Goal: Information Seeking & Learning: Learn about a topic

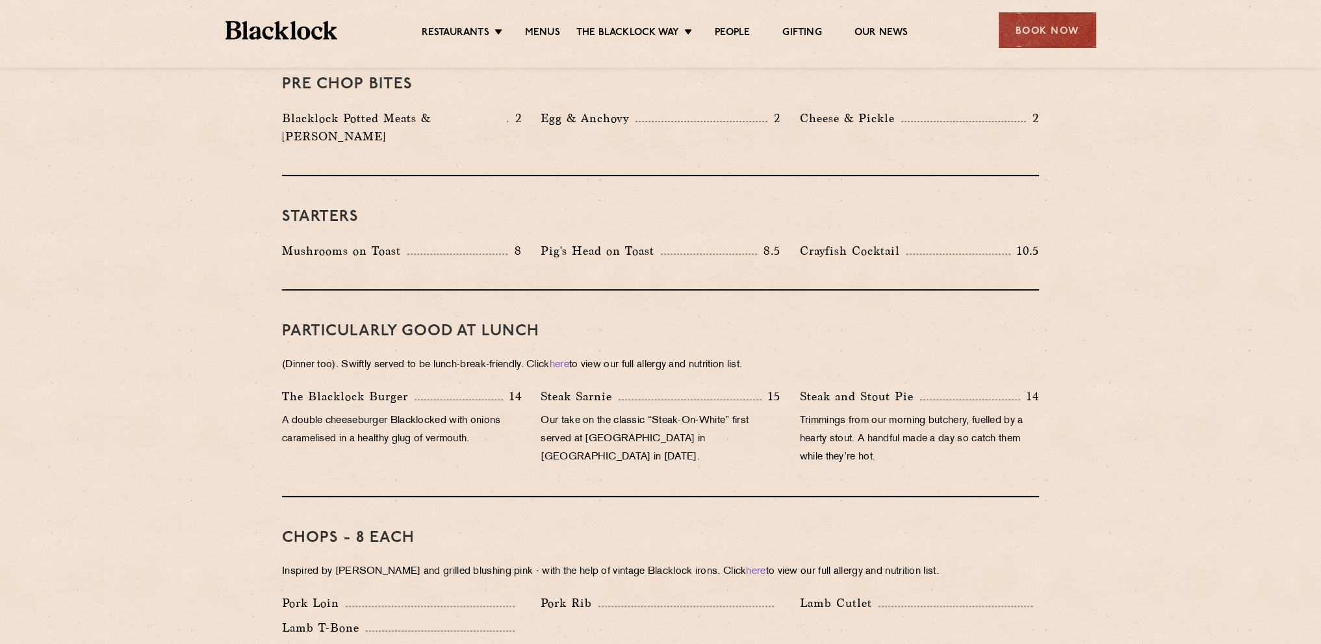
scroll to position [650, 0]
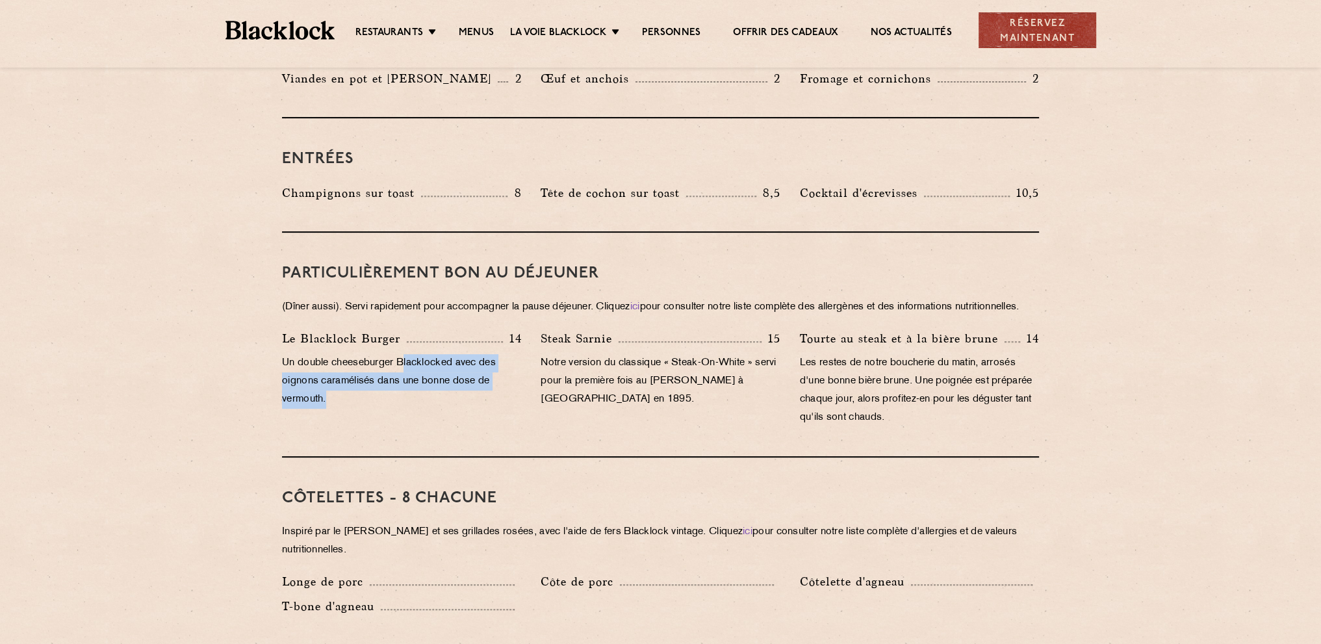
drag, startPoint x: 407, startPoint y: 377, endPoint x: 463, endPoint y: 413, distance: 66.9
click at [463, 409] on p "Un double cheeseburger Blacklocked avec des oignons caramélisés dans une bonne …" at bounding box center [401, 381] width 239 height 55
click at [441, 409] on p "Un double cheeseburger Blacklocked avec des oignons caramélisés dans une bonne …" at bounding box center [401, 381] width 239 height 55
drag, startPoint x: 398, startPoint y: 396, endPoint x: 450, endPoint y: 418, distance: 57.1
click at [450, 409] on p "Un double cheeseburger Blacklocked avec des oignons caramélisés dans une bonne …" at bounding box center [401, 381] width 239 height 55
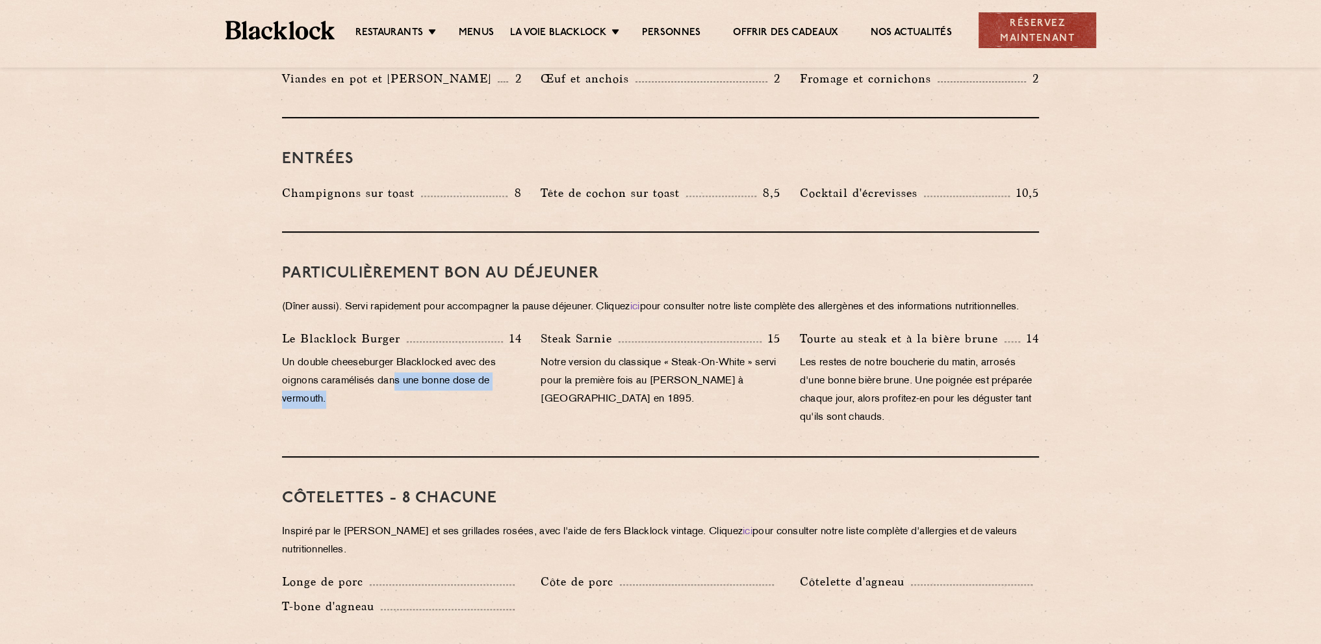
click at [450, 409] on p "Un double cheeseburger Blacklocked avec des oignons caramélisés dans une bonne …" at bounding box center [401, 381] width 239 height 55
drag, startPoint x: 595, startPoint y: 399, endPoint x: 676, endPoint y: 425, distance: 84.7
click at [673, 409] on p "Notre version du classique « Steak-On-White » servi pour la première fois au [P…" at bounding box center [660, 381] width 239 height 55
click at [676, 409] on p "Notre version du classique « Steak-On-White » servi pour la première fois au [P…" at bounding box center [660, 381] width 239 height 55
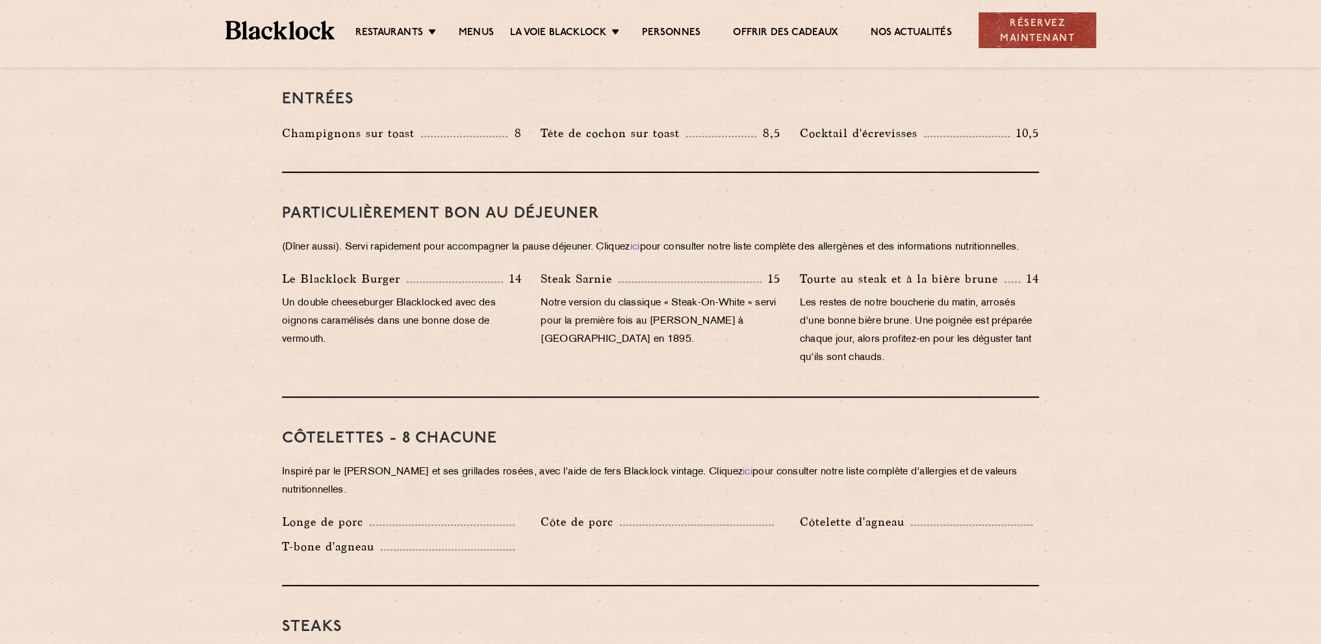
scroll to position [845, 0]
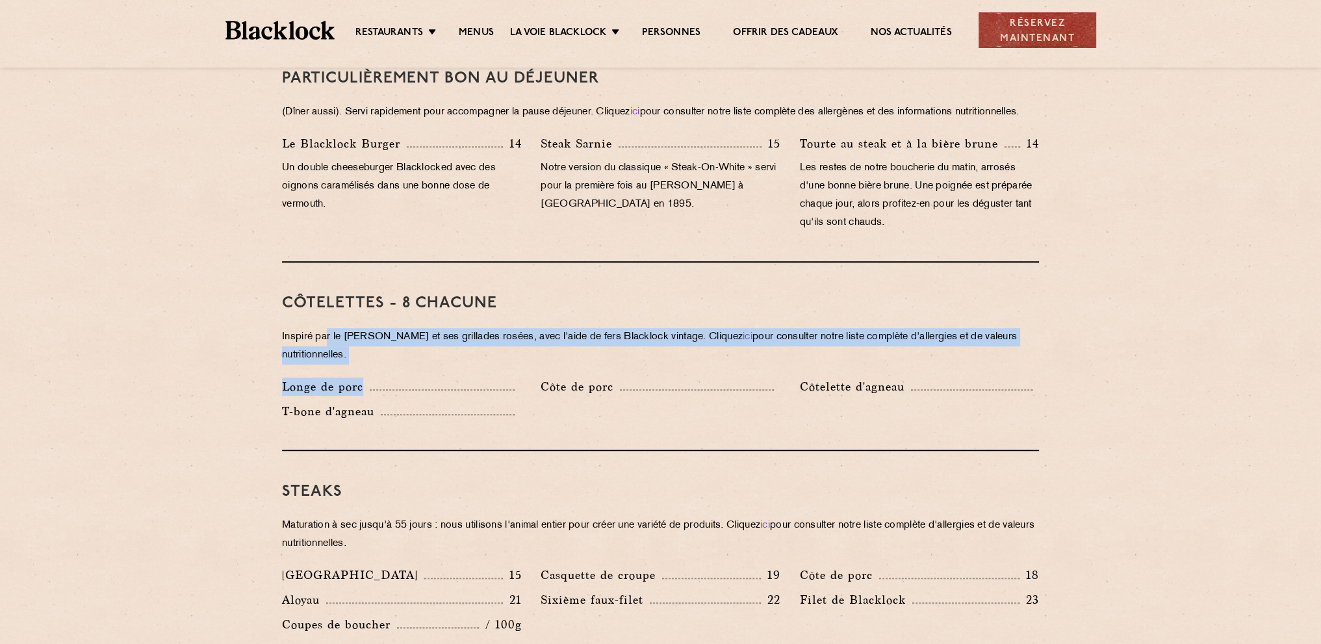
drag, startPoint x: 365, startPoint y: 363, endPoint x: 601, endPoint y: 428, distance: 245.5
click at [560, 419] on div "Côtelettes - 8 chacune Inspiré par le [PERSON_NAME] et ses grillades rosées, av…" at bounding box center [660, 357] width 757 height 189
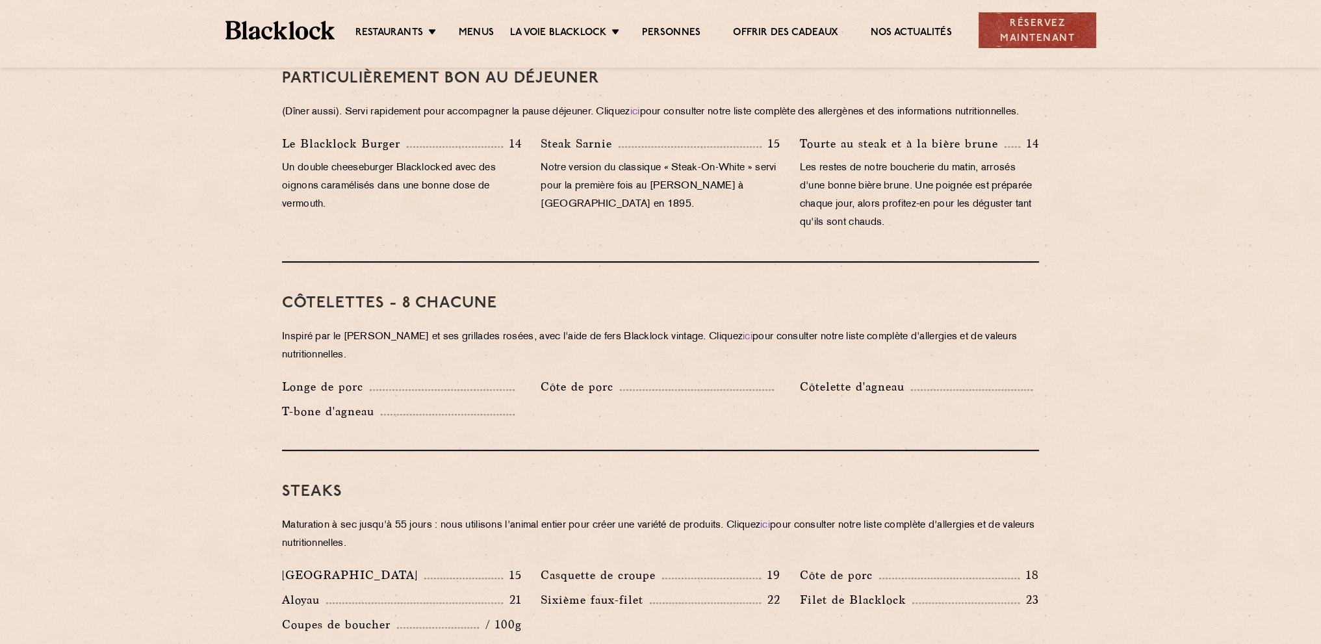
click at [603, 427] on div "Longe de porc [GEOGRAPHIC_DATA] [GEOGRAPHIC_DATA] T-bone d'agneau" at bounding box center [660, 402] width 777 height 49
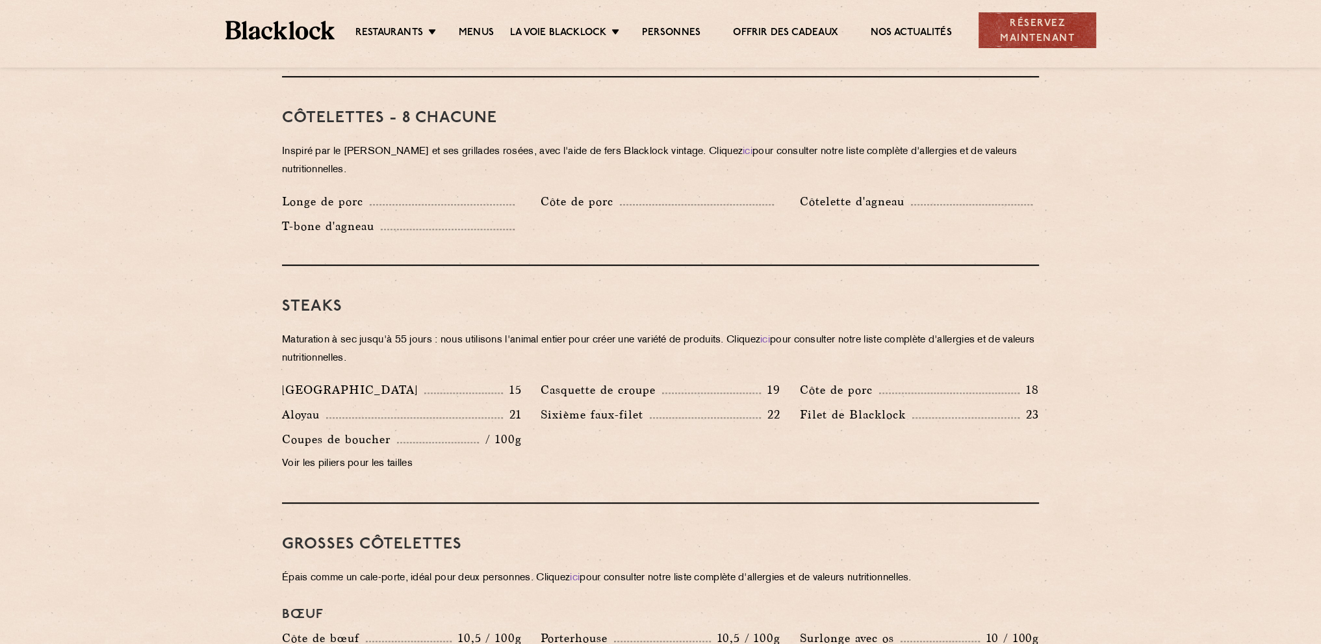
scroll to position [1040, 0]
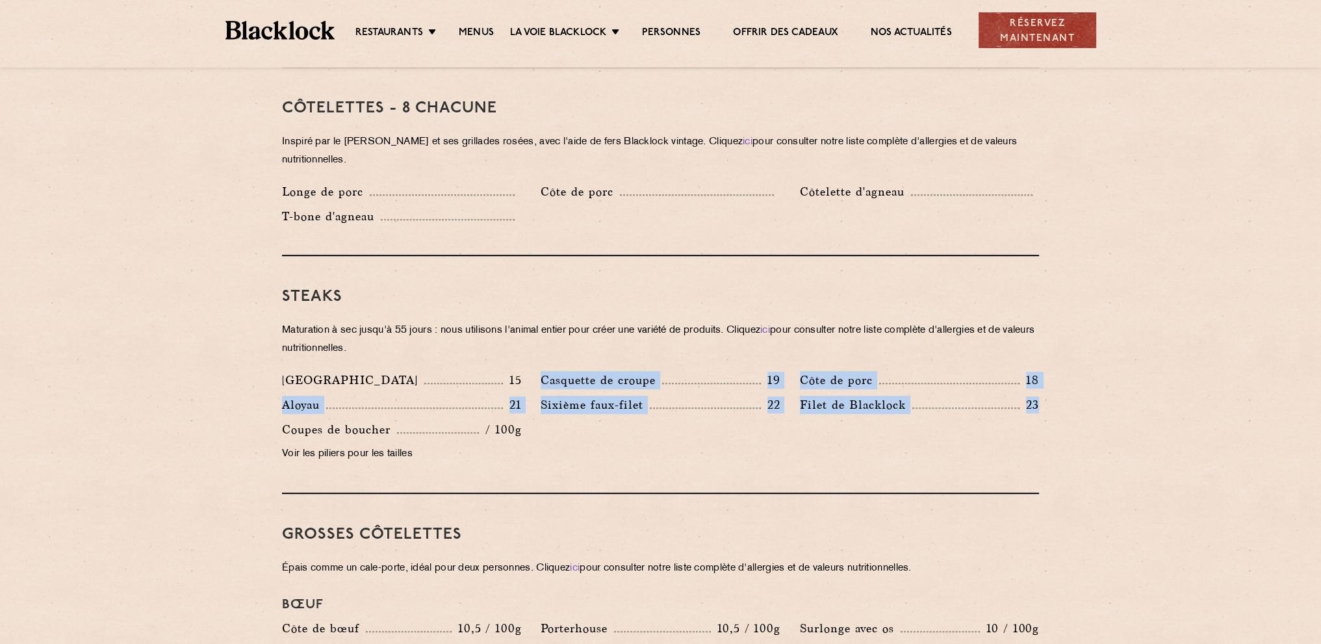
drag, startPoint x: 530, startPoint y: 393, endPoint x: 1053, endPoint y: 437, distance: 524.5
click at [1053, 437] on div "Bouchées pré-hachées Viandes en pot et [PERSON_NAME] 2 Œuf et anchois 2 Fromage…" at bounding box center [661, 576] width 790 height 1925
click at [1076, 441] on section "Bouchées pré-hachées Viandes en pot et [PERSON_NAME] 2 Œuf et anchois 2 Fromage…" at bounding box center [660, 576] width 1321 height 1925
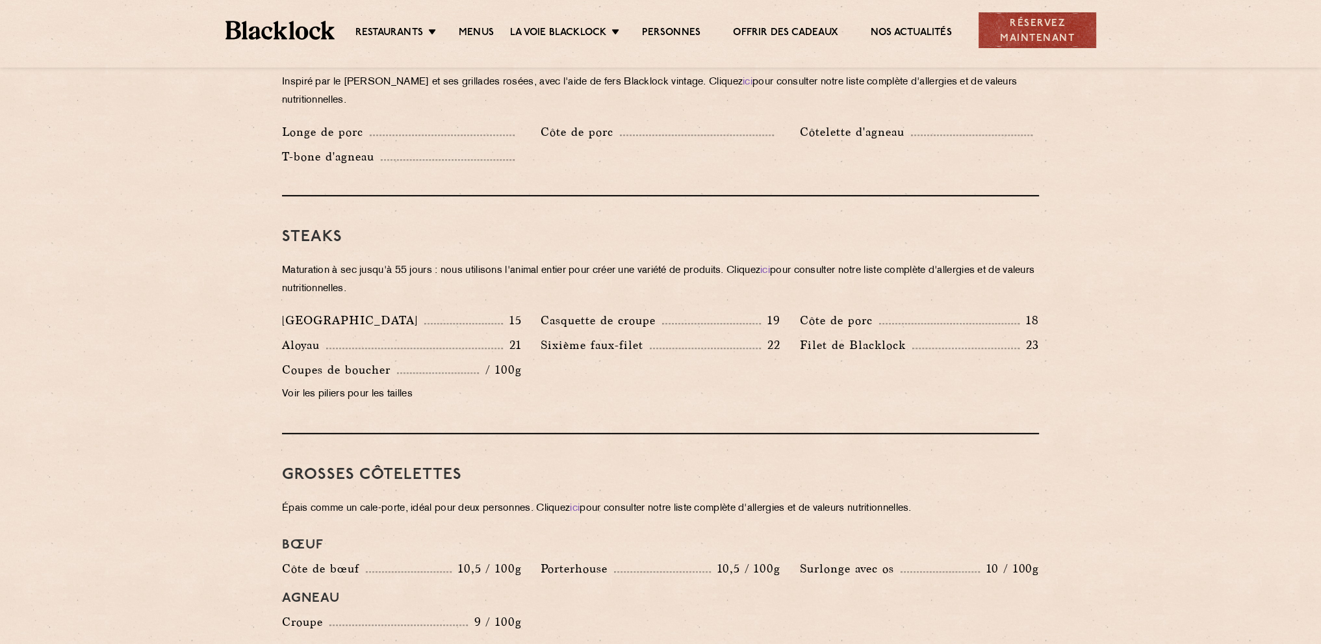
scroll to position [1235, 0]
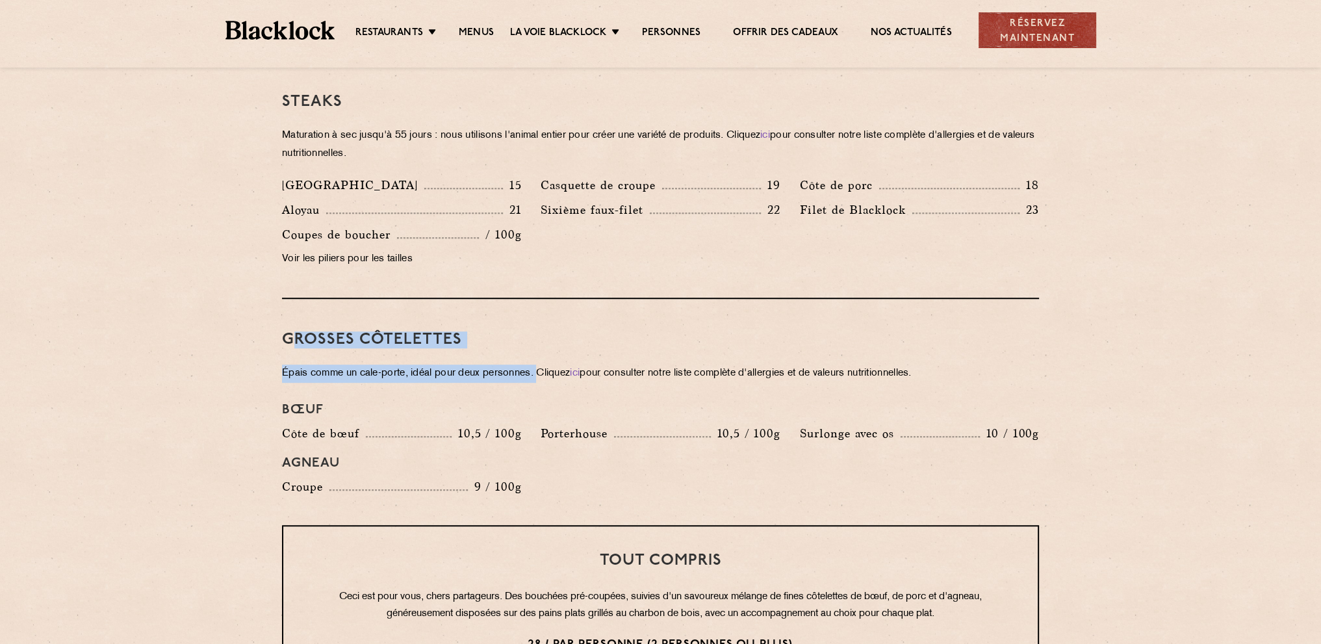
drag, startPoint x: 390, startPoint y: 362, endPoint x: 543, endPoint y: 380, distance: 153.8
click at [543, 380] on div "Grosses côtelettes Épais comme un cale-porte, idéal pour deux personnes. Clique…" at bounding box center [660, 412] width 757 height 226
click at [558, 378] on font "Épais comme un cale-porte, idéal pour deux personnes. Cliquez" at bounding box center [426, 374] width 288 height 10
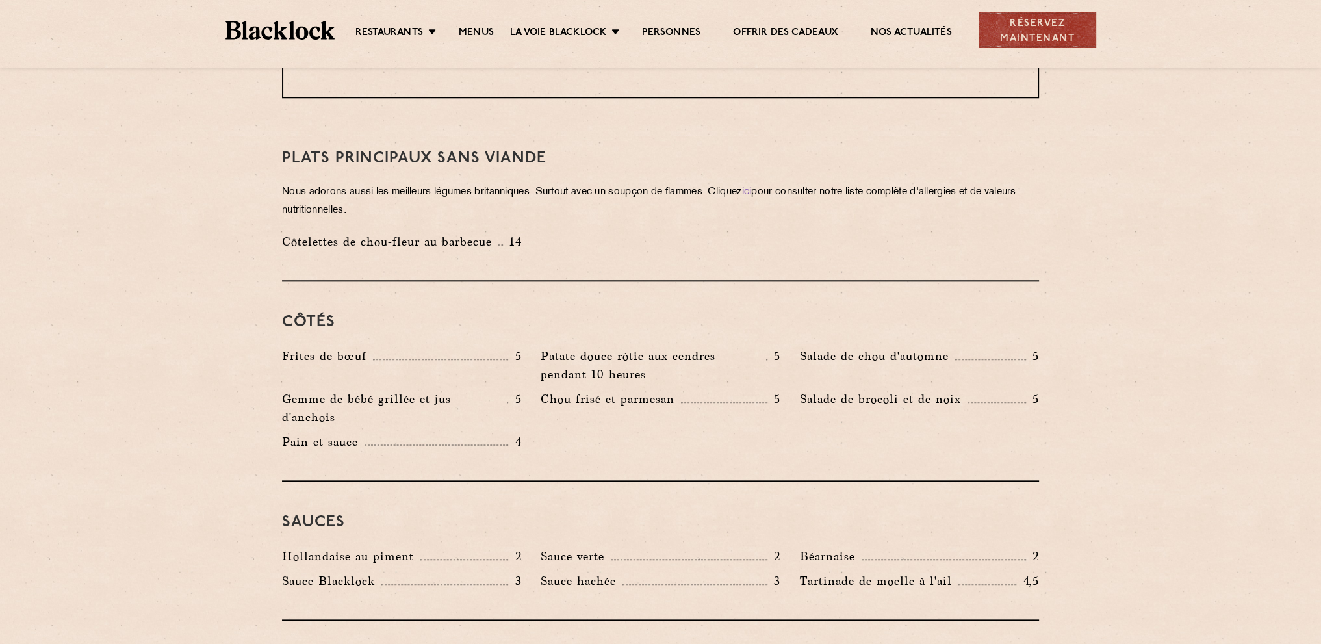
scroll to position [1820, 0]
drag, startPoint x: 302, startPoint y: 373, endPoint x: 518, endPoint y: 383, distance: 216.7
click at [518, 383] on div "Frites de bœuf 5" at bounding box center [401, 366] width 259 height 43
click at [527, 383] on div "Frites de bœuf 5" at bounding box center [401, 366] width 259 height 43
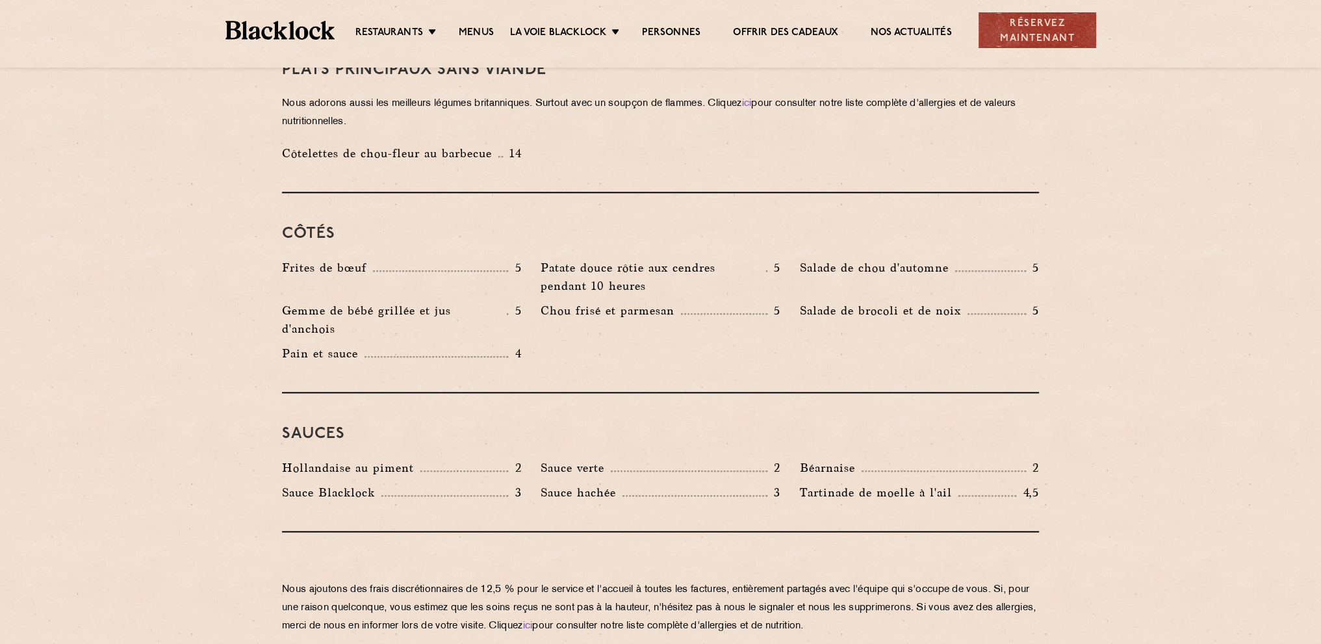
scroll to position [1906, 0]
drag, startPoint x: 279, startPoint y: 285, endPoint x: 517, endPoint y: 293, distance: 238.7
click at [517, 293] on div "Frites de bœuf 5" at bounding box center [401, 280] width 259 height 43
click at [517, 278] on div "Frites de bœuf 5" at bounding box center [401, 268] width 239 height 18
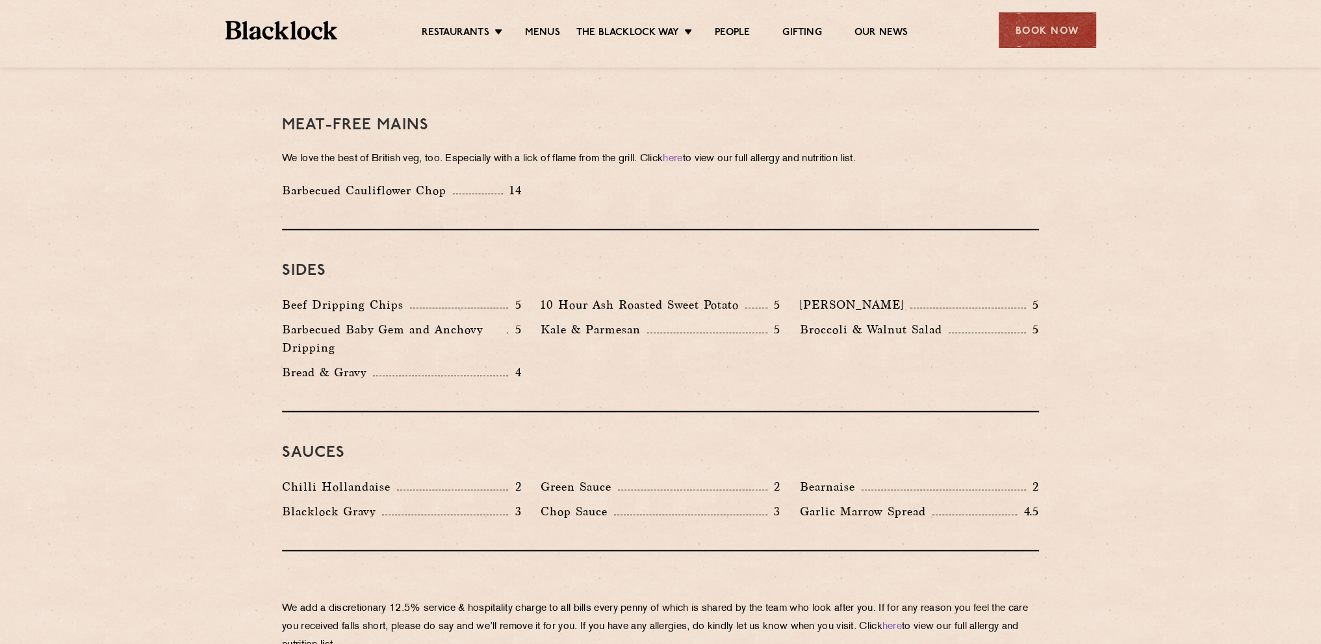
drag, startPoint x: 279, startPoint y: 267, endPoint x: 414, endPoint y: 273, distance: 135.3
click at [414, 296] on div "Beef Dripping Chips 5" at bounding box center [401, 308] width 259 height 25
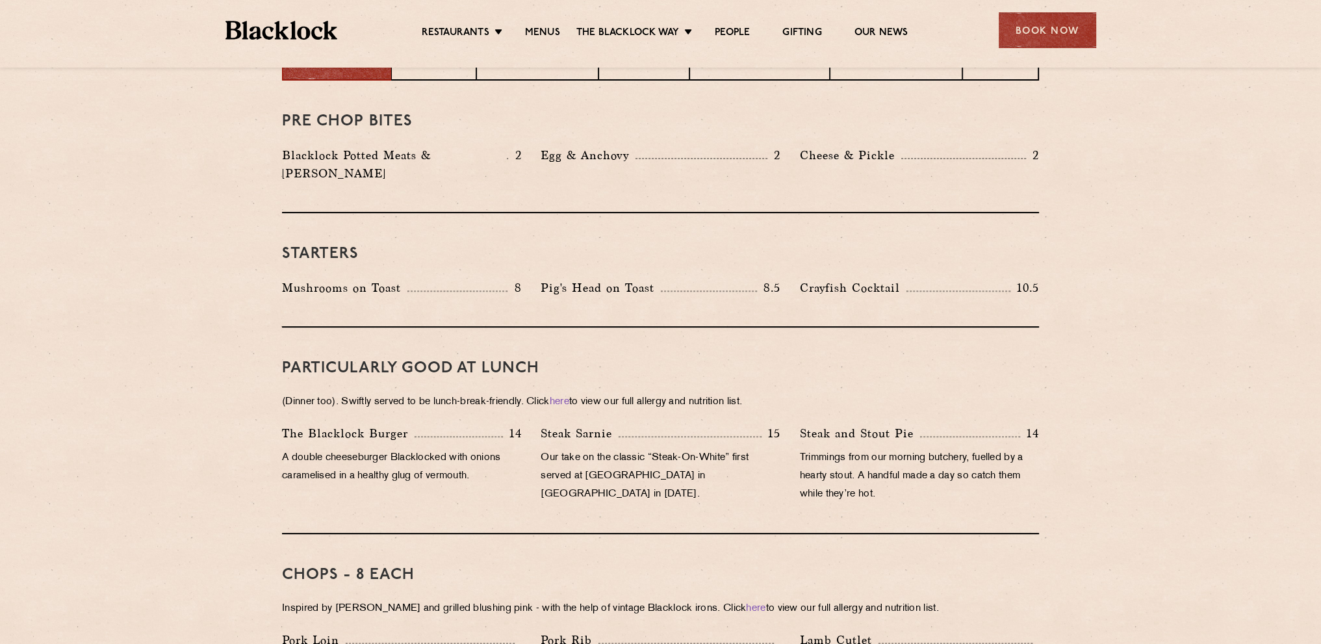
scroll to position [595, 0]
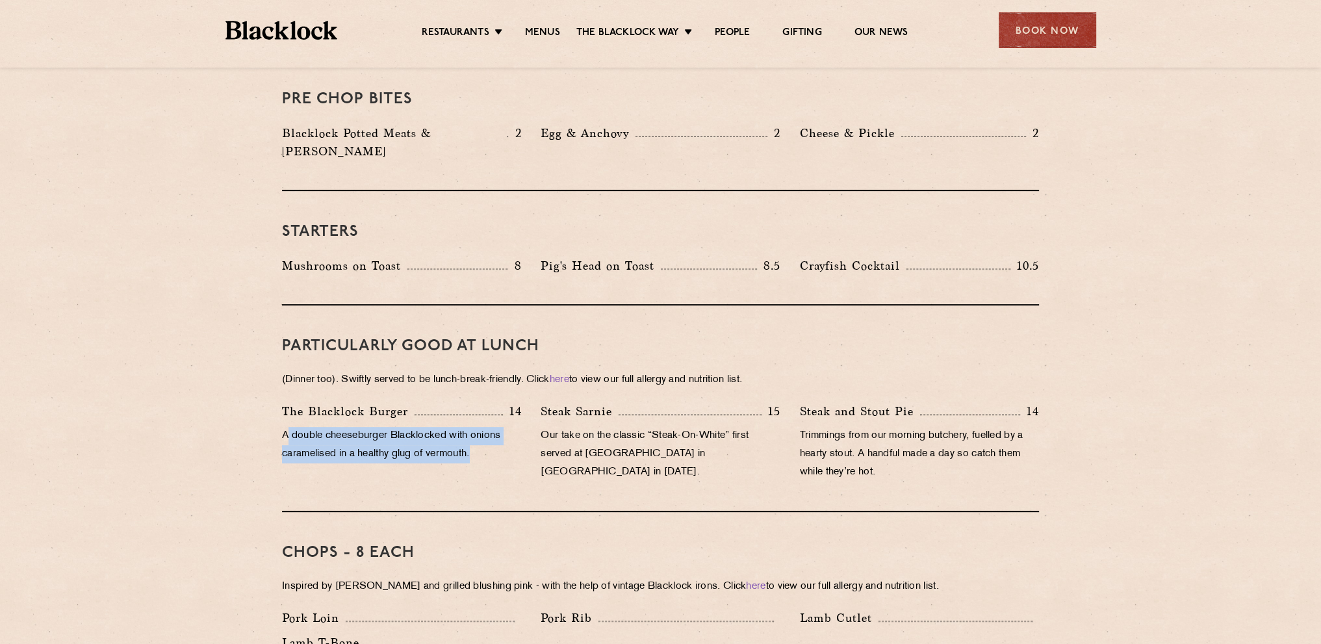
drag, startPoint x: 326, startPoint y: 410, endPoint x: 509, endPoint y: 430, distance: 184.3
click at [509, 430] on p "A double cheeseburger Blacklocked with onions caramelised in a healthy glug of …" at bounding box center [401, 445] width 239 height 36
drag, startPoint x: 471, startPoint y: 436, endPoint x: 372, endPoint y: 436, distance: 99.5
click at [372, 436] on p "A double cheeseburger Blacklocked with onions caramelised in a healthy glug of …" at bounding box center [401, 445] width 239 height 36
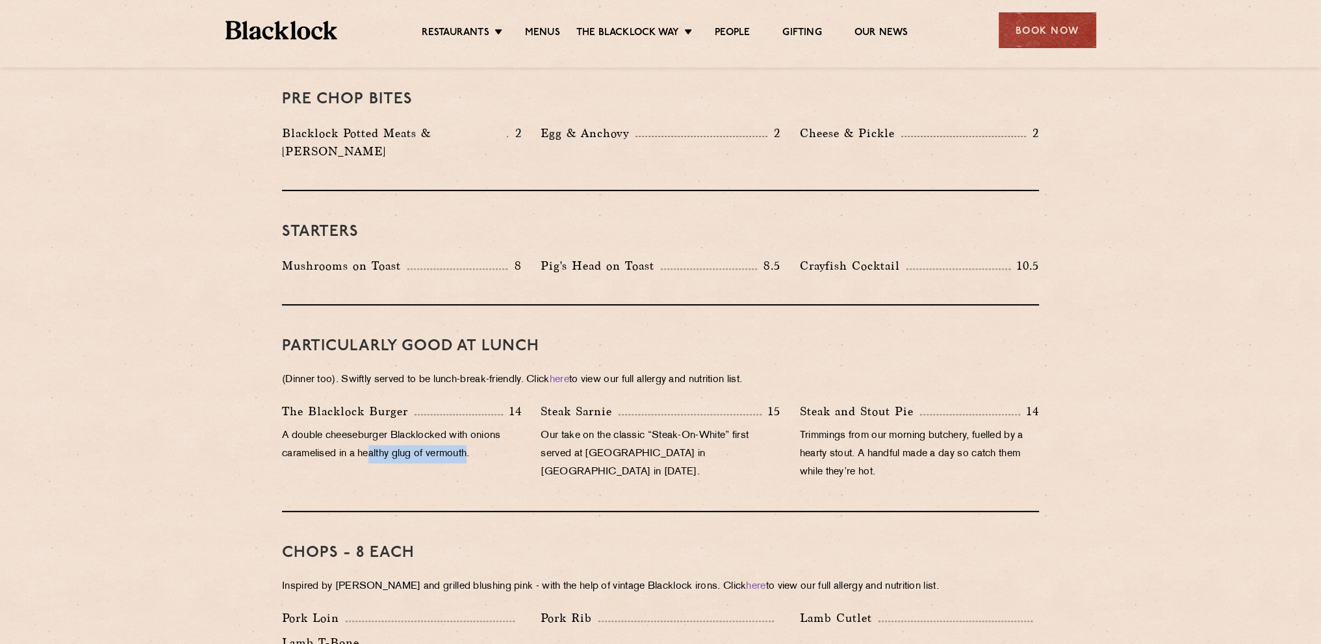
click at [388, 449] on div "The Blacklock Burger 14 A double cheeseburger Blacklocked with onions caramelis…" at bounding box center [401, 445] width 259 height 86
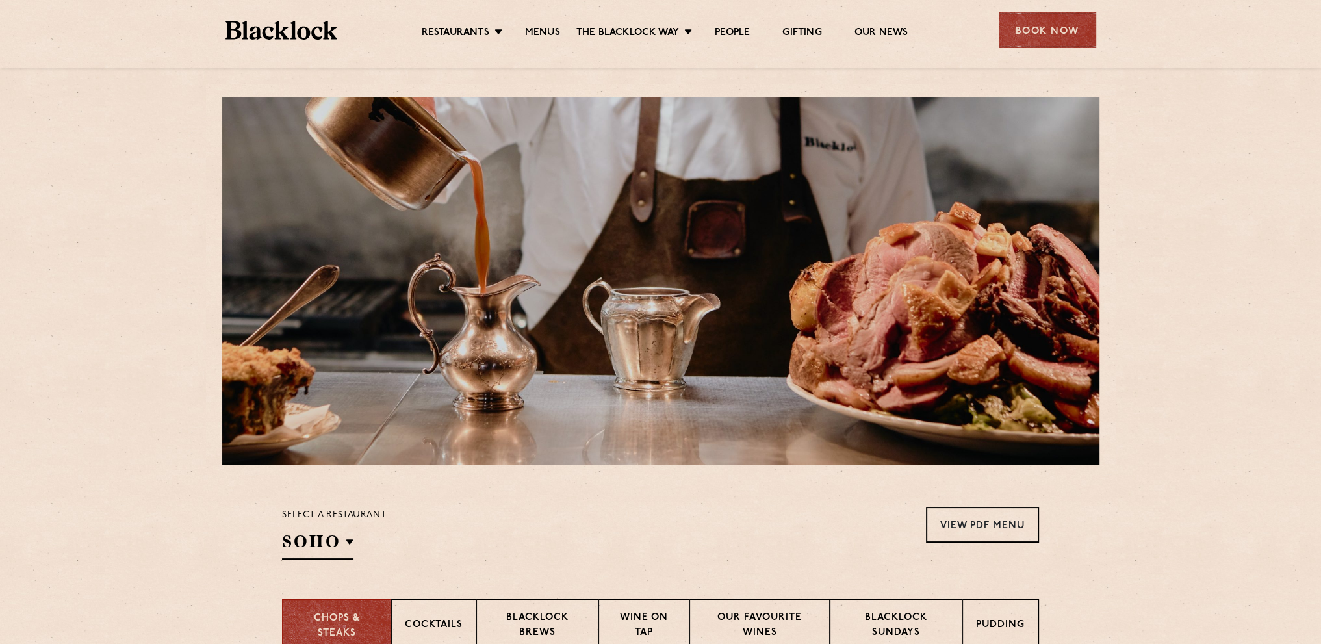
scroll to position [0, 0]
